Goal: Task Accomplishment & Management: Manage account settings

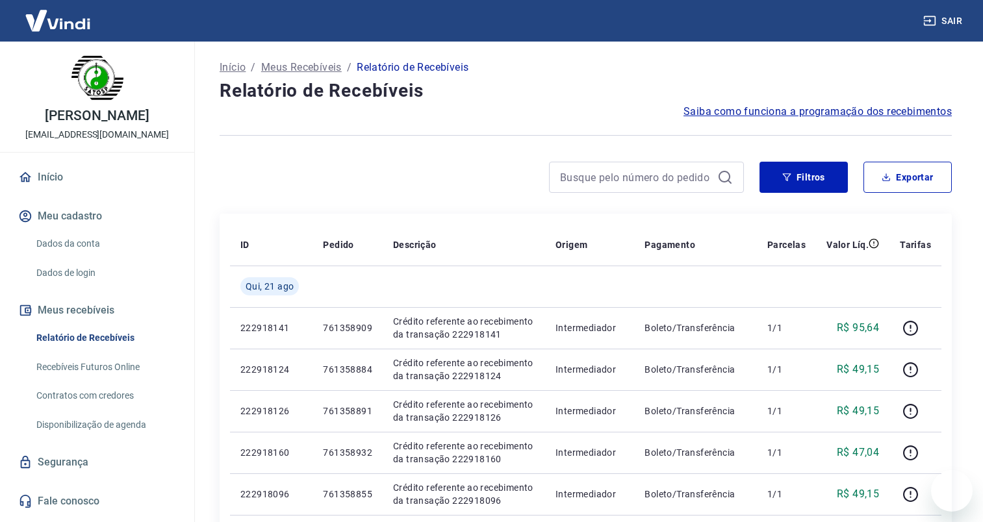
click at [643, 178] on input at bounding box center [636, 177] width 152 height 19
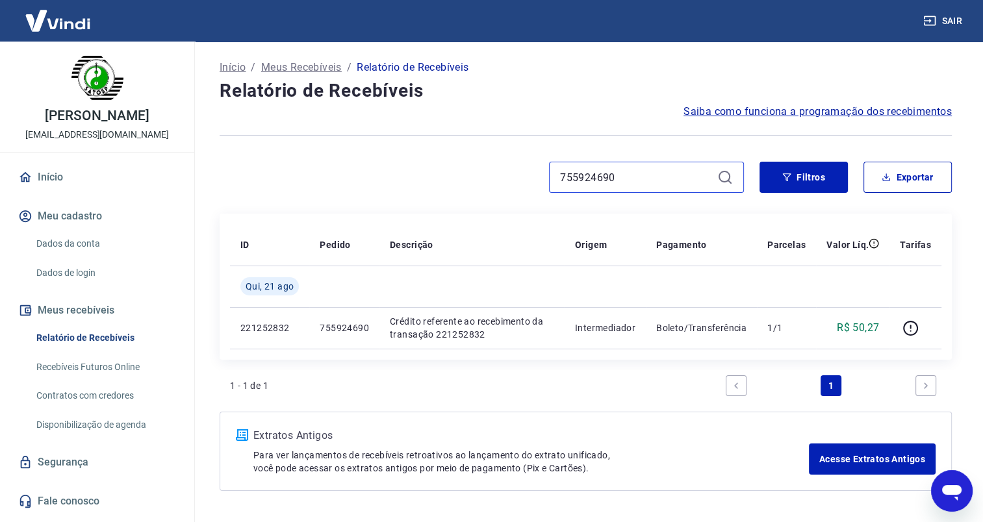
drag, startPoint x: 639, startPoint y: 173, endPoint x: 512, endPoint y: 177, distance: 126.7
click at [512, 177] on div "755924690" at bounding box center [482, 177] width 524 height 31
paste input "61358853"
drag, startPoint x: 633, startPoint y: 174, endPoint x: 520, endPoint y: 176, distance: 112.4
click at [520, 176] on div "761358853" at bounding box center [482, 177] width 524 height 31
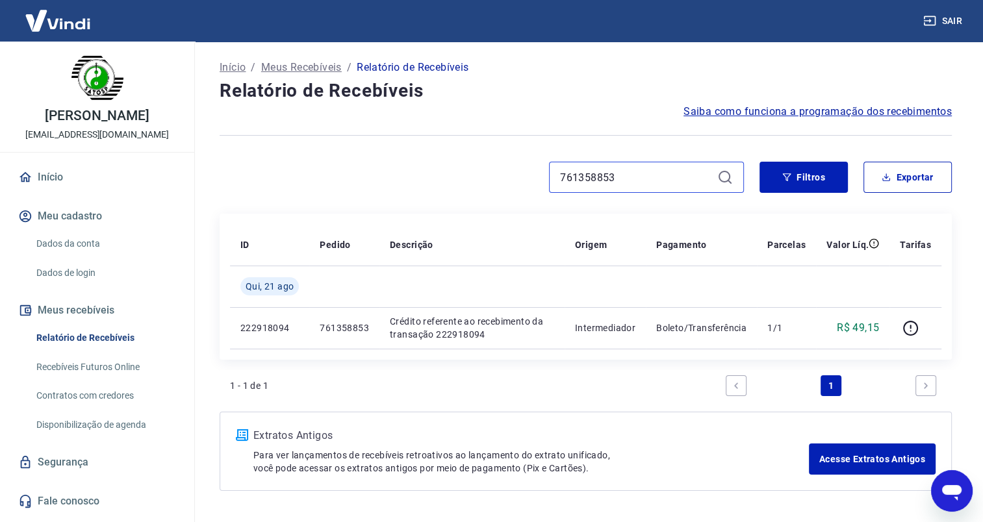
paste input "5"
drag, startPoint x: 609, startPoint y: 181, endPoint x: 524, endPoint y: 182, distance: 84.4
click at [524, 182] on div "761358855" at bounding box center [482, 177] width 524 height 31
paste input "6"
drag, startPoint x: 631, startPoint y: 179, endPoint x: 535, endPoint y: 182, distance: 96.2
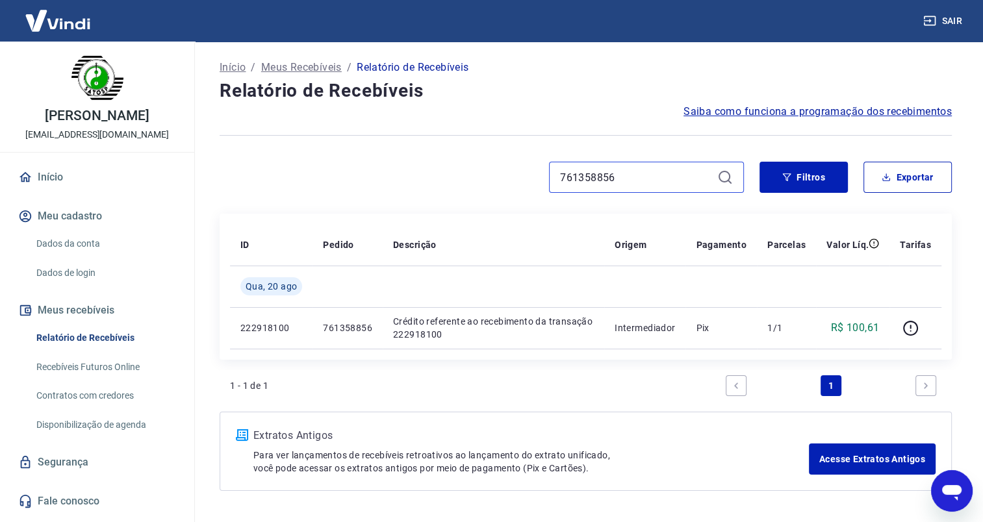
click at [535, 182] on div "761358856" at bounding box center [482, 177] width 524 height 31
paste input "7"
drag, startPoint x: 592, startPoint y: 174, endPoint x: 547, endPoint y: 174, distance: 45.5
click at [547, 174] on div "761358876" at bounding box center [482, 177] width 524 height 31
paste input "88"
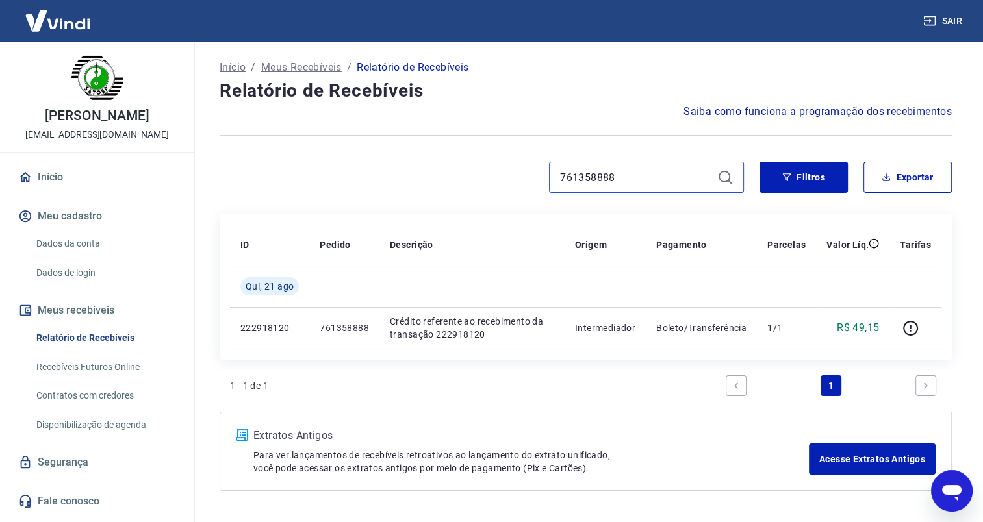
drag, startPoint x: 629, startPoint y: 174, endPoint x: 533, endPoint y: 173, distance: 96.1
click at [533, 173] on div "761358888" at bounding box center [482, 177] width 524 height 31
paste input "5"
drag, startPoint x: 556, startPoint y: 171, endPoint x: 501, endPoint y: 171, distance: 54.6
click at [503, 171] on div "761358885" at bounding box center [482, 177] width 524 height 31
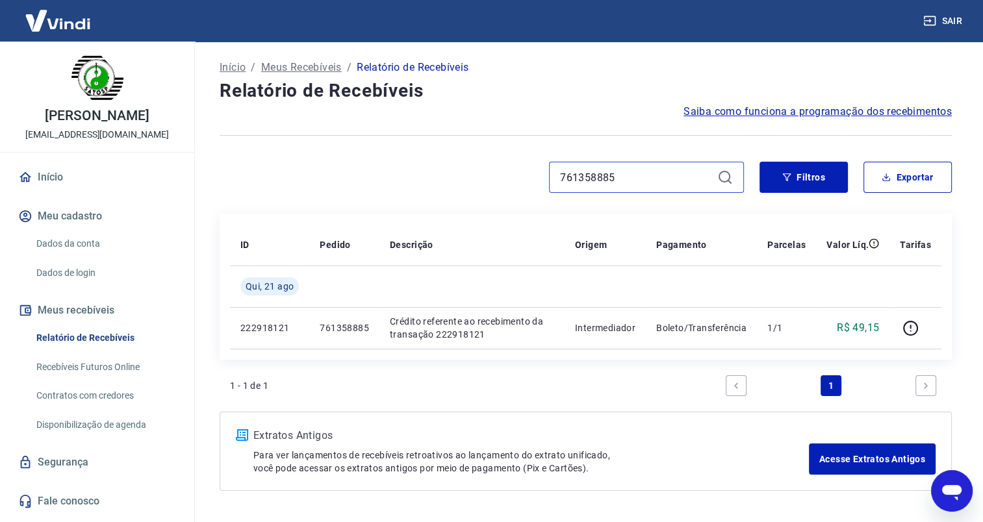
paste input "4"
drag, startPoint x: 652, startPoint y: 173, endPoint x: 523, endPoint y: 177, distance: 129.3
click at [523, 177] on div "761358884" at bounding box center [482, 177] width 524 height 31
paste input "91"
drag, startPoint x: 594, startPoint y: 181, endPoint x: 496, endPoint y: 183, distance: 97.5
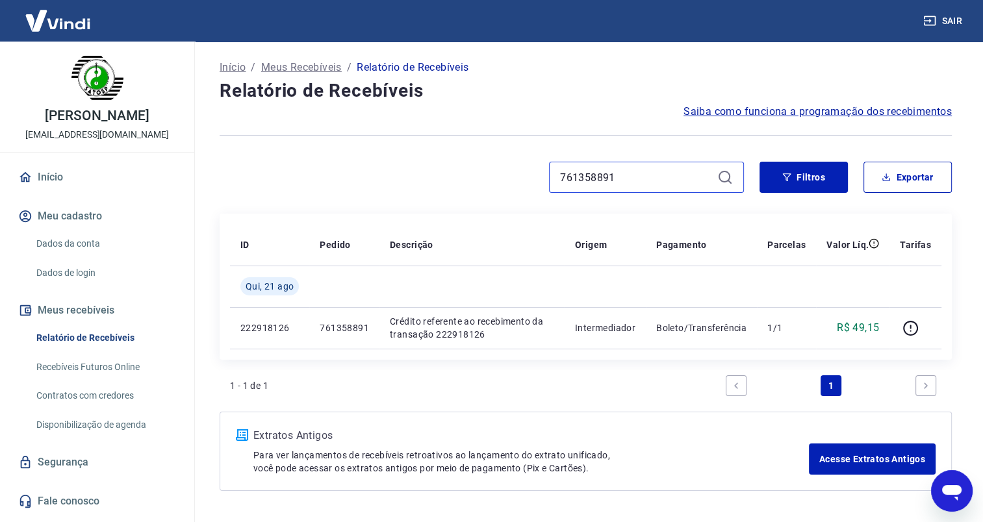
click at [499, 183] on div "761358891" at bounding box center [482, 177] width 524 height 31
paste input "902"
drag, startPoint x: 641, startPoint y: 169, endPoint x: 524, endPoint y: 181, distance: 117.6
click at [524, 181] on div "761358902" at bounding box center [482, 177] width 524 height 31
paste input "9"
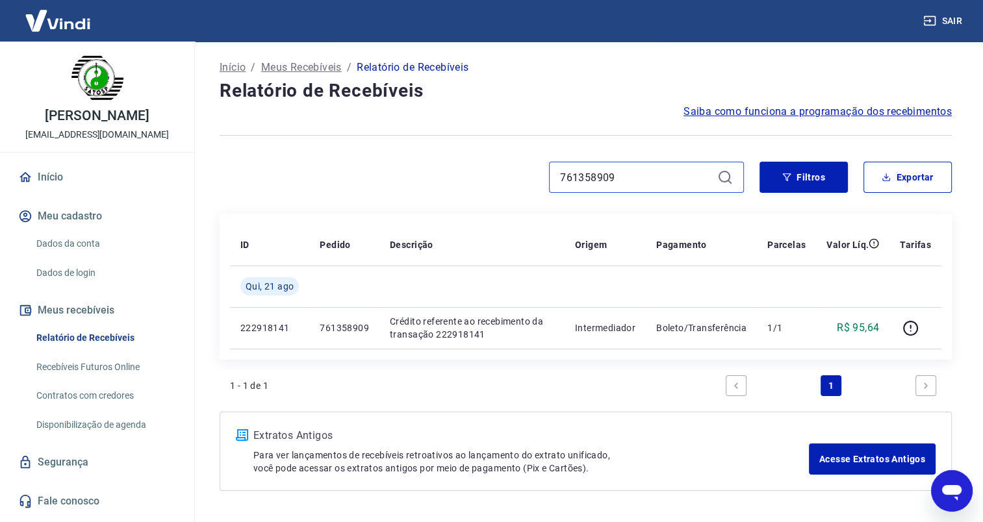
drag, startPoint x: 625, startPoint y: 170, endPoint x: 499, endPoint y: 173, distance: 126.7
click at [499, 173] on div "761358909" at bounding box center [482, 177] width 524 height 31
paste input "13"
drag, startPoint x: 629, startPoint y: 180, endPoint x: 499, endPoint y: 178, distance: 129.9
click at [499, 178] on div "761358913" at bounding box center [482, 177] width 524 height 31
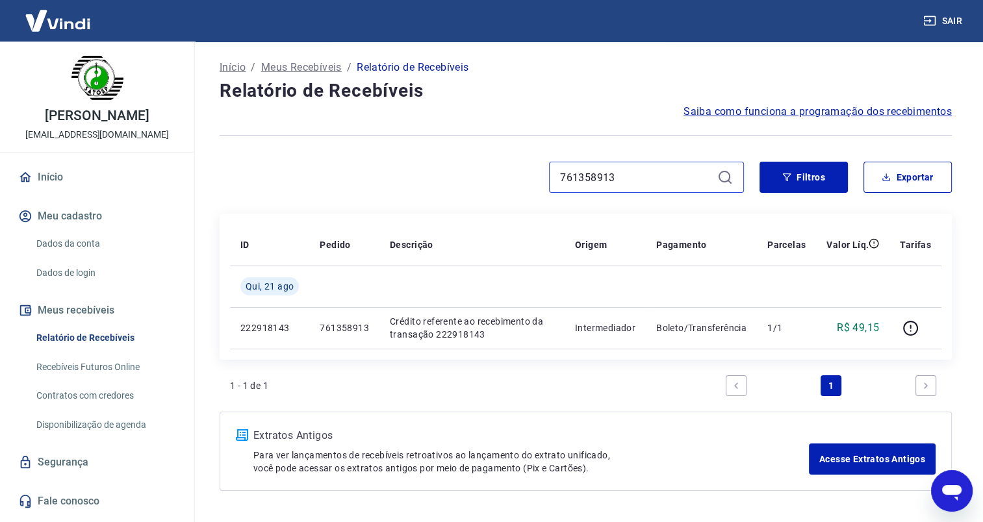
paste input "0"
drag, startPoint x: 649, startPoint y: 179, endPoint x: 482, endPoint y: 184, distance: 167.0
click at [482, 184] on div "761358910" at bounding box center [482, 177] width 524 height 31
paste input "25"
drag, startPoint x: 636, startPoint y: 179, endPoint x: 520, endPoint y: 179, distance: 116.9
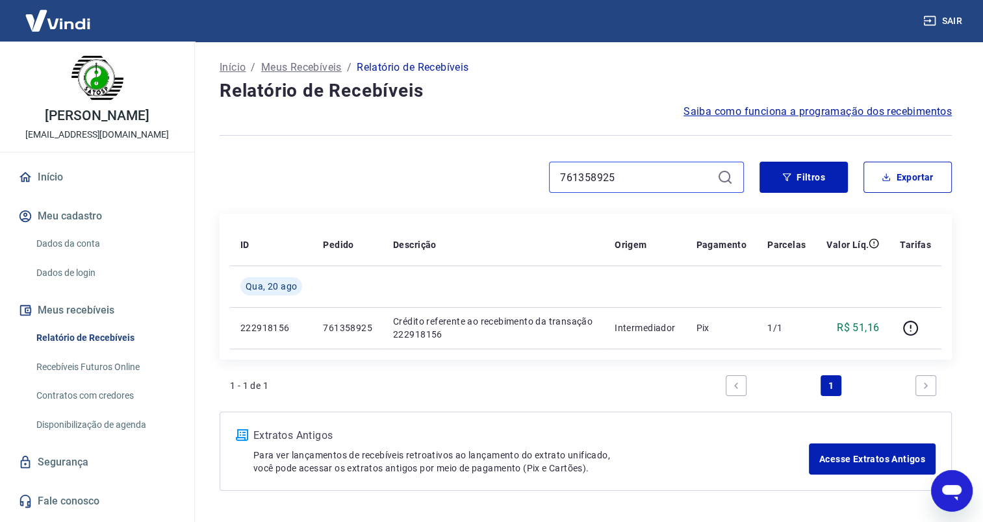
click at [520, 179] on div "761358925" at bounding box center [482, 177] width 524 height 31
paste input "32"
drag, startPoint x: 631, startPoint y: 183, endPoint x: 499, endPoint y: 183, distance: 131.8
click at [502, 183] on div "761358932" at bounding box center [482, 177] width 524 height 31
paste input "40"
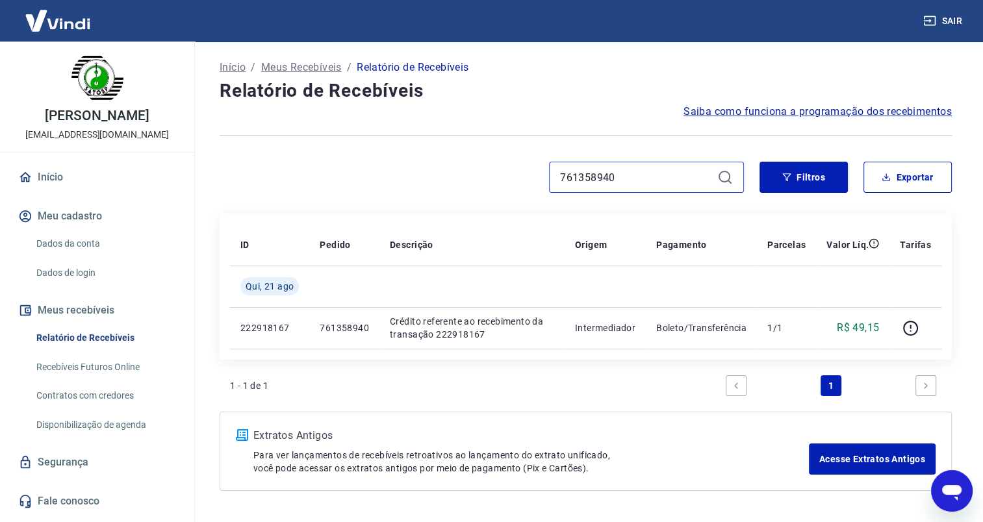
type input "761358940"
drag, startPoint x: 655, startPoint y: 177, endPoint x: 483, endPoint y: 169, distance: 171.6
click at [483, 169] on div "761358940" at bounding box center [482, 177] width 524 height 31
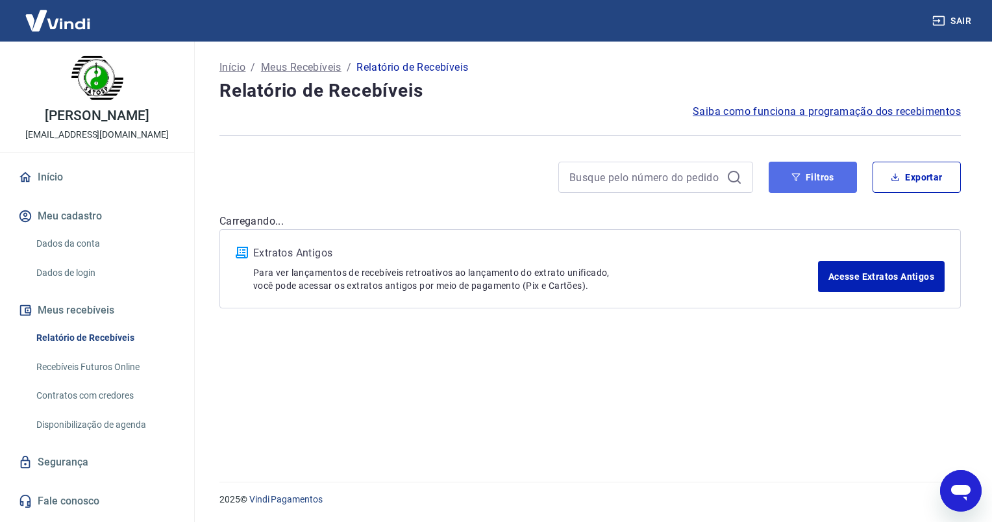
click at [807, 180] on button "Filtros" at bounding box center [813, 177] width 88 height 31
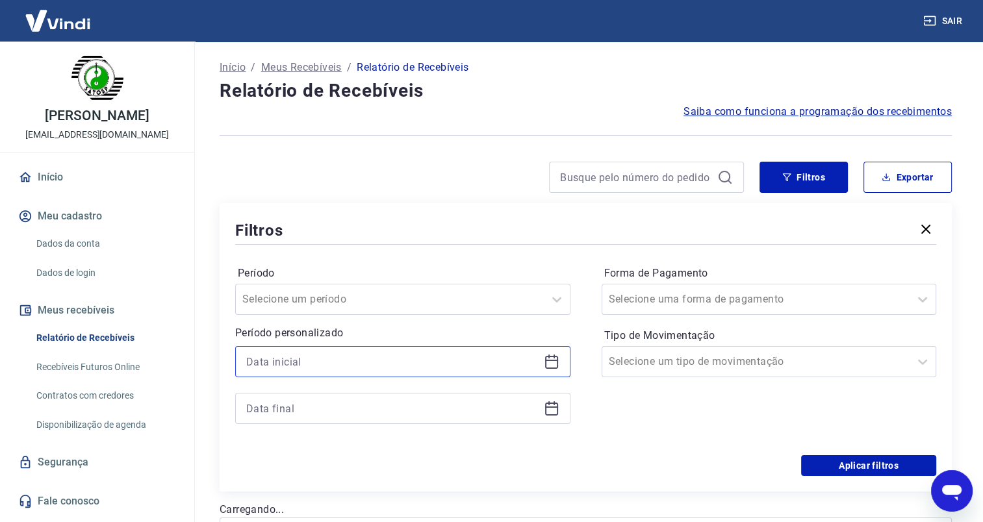
click at [316, 362] on input at bounding box center [392, 361] width 292 height 19
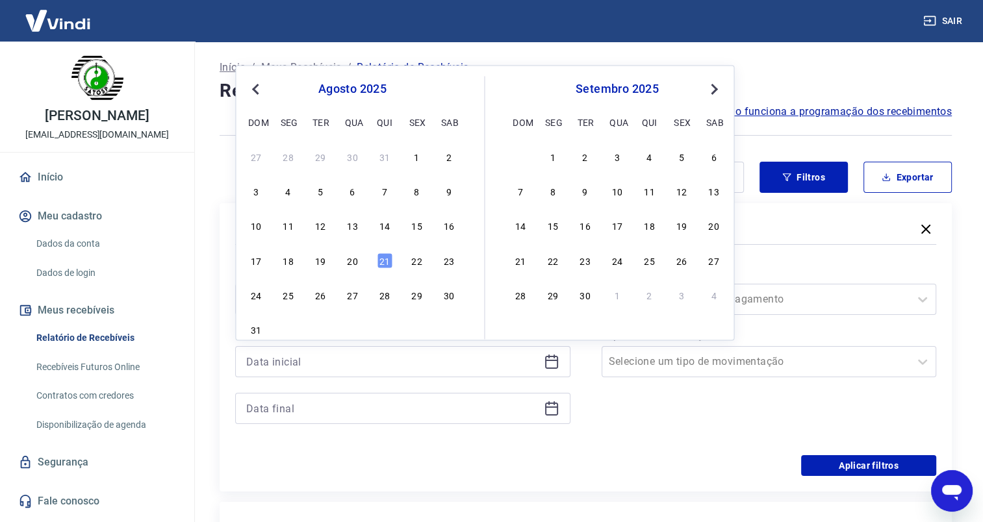
click at [351, 266] on div "20" at bounding box center [352, 261] width 16 height 16
type input "[DATE]"
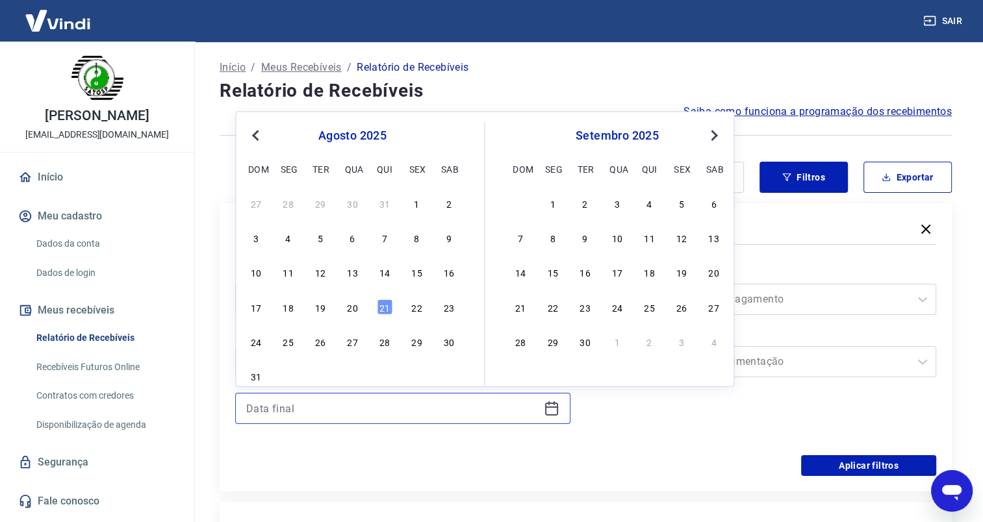
click at [309, 405] on input at bounding box center [392, 408] width 292 height 19
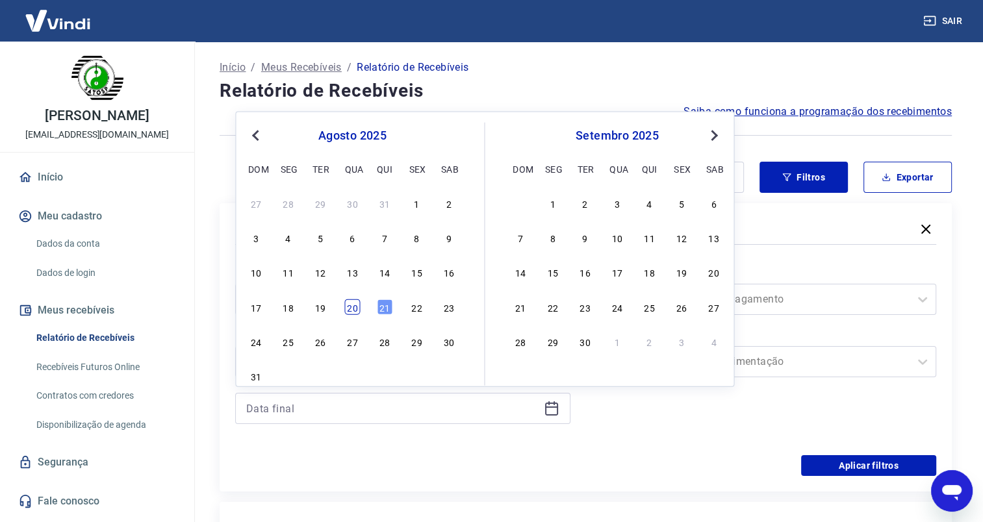
click at [353, 312] on div "20" at bounding box center [352, 307] width 16 height 16
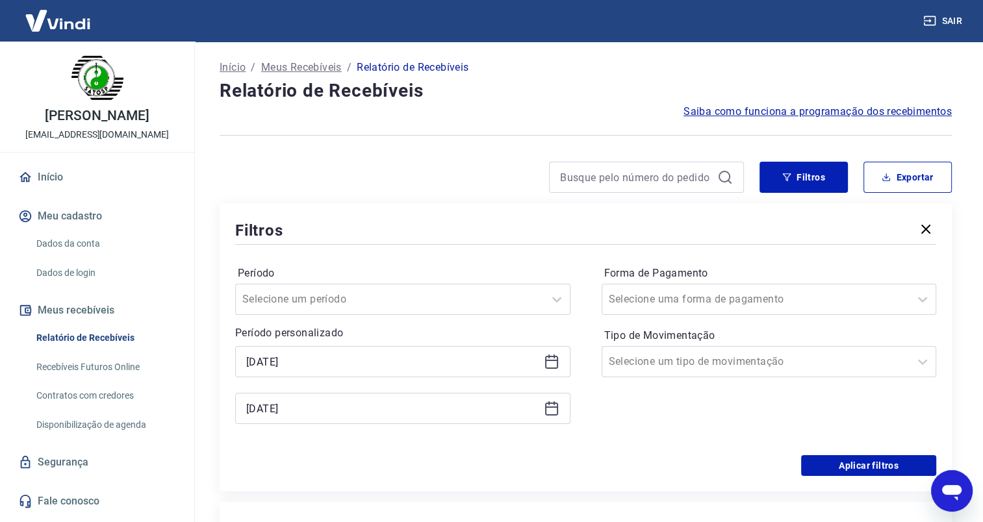
type input "[DATE]"
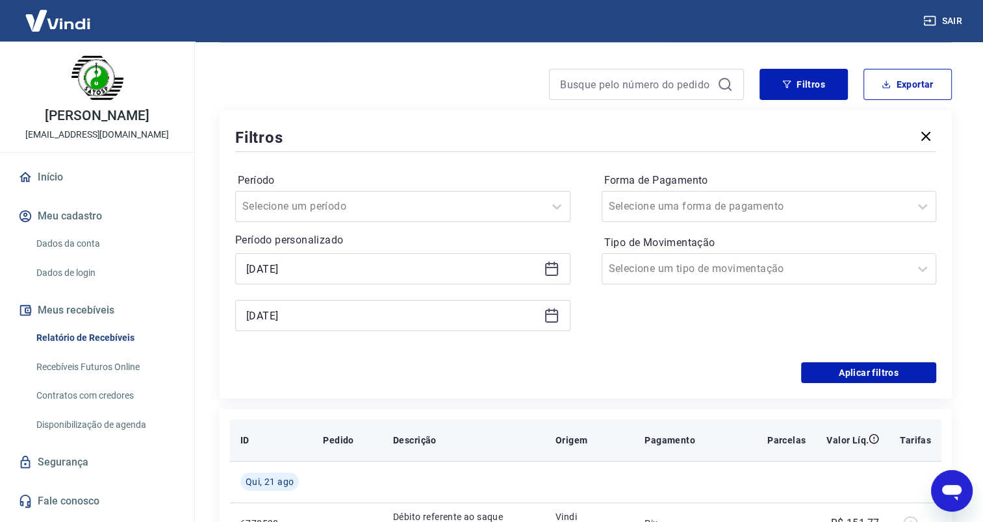
scroll to position [130, 0]
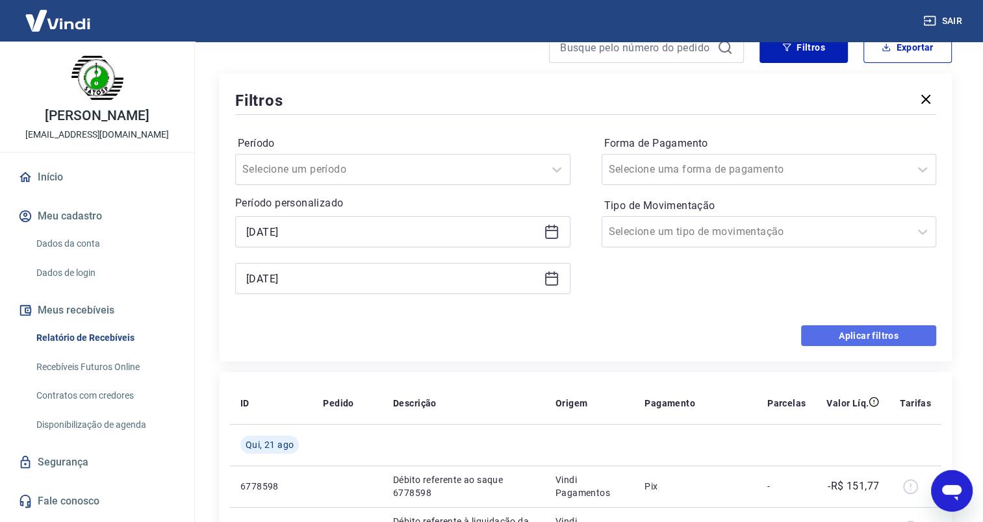
click at [859, 334] on button "Aplicar filtros" at bounding box center [868, 335] width 135 height 21
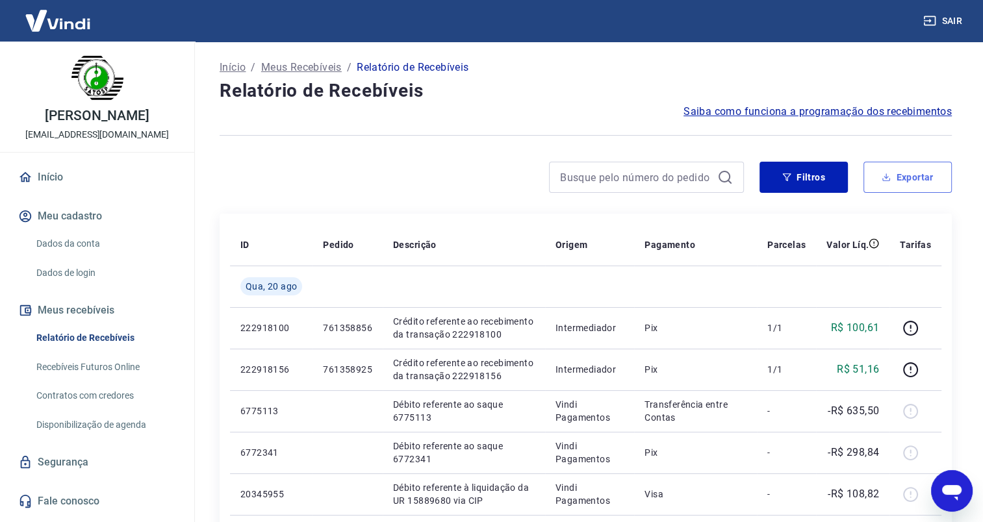
click at [905, 177] on button "Exportar" at bounding box center [907, 177] width 88 height 31
type input "[DATE]"
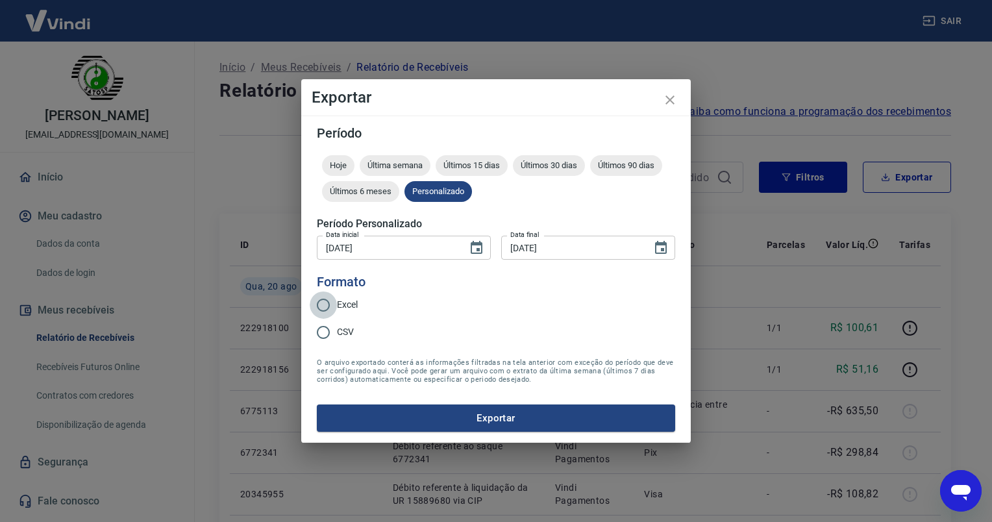
click at [325, 305] on input "Excel" at bounding box center [323, 305] width 27 height 27
radio input "true"
click at [461, 416] on button "Exportar" at bounding box center [496, 418] width 359 height 27
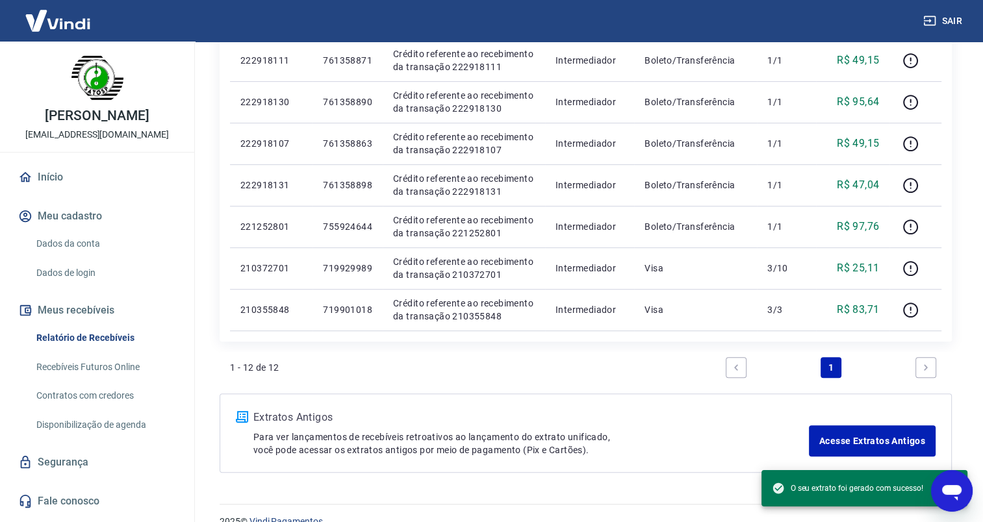
scroll to position [496, 0]
